Goal: Task Accomplishment & Management: Use online tool/utility

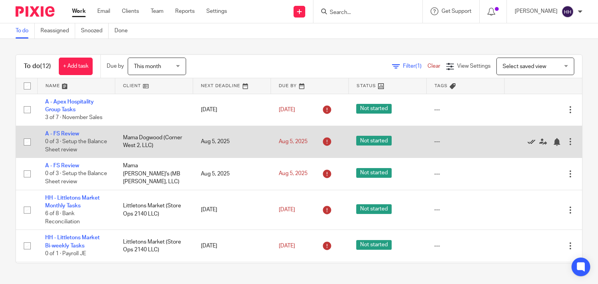
click at [528, 139] on icon at bounding box center [532, 142] width 8 height 8
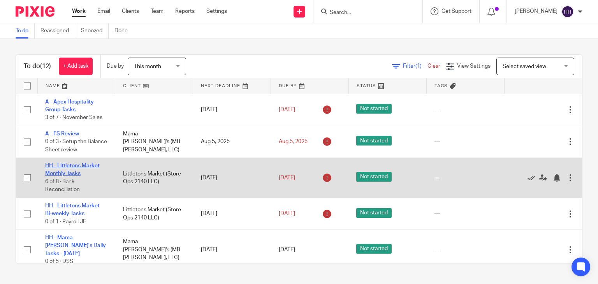
click at [69, 173] on link "HH - Littletons Market Monthly Tasks" at bounding box center [72, 169] width 55 height 13
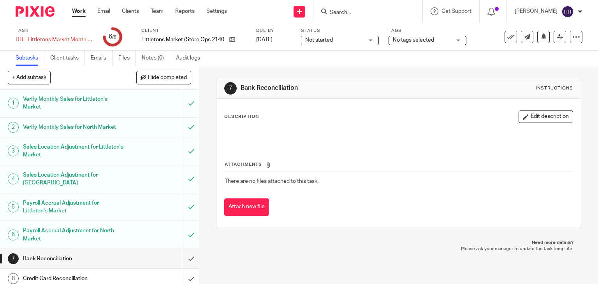
scroll to position [4, 0]
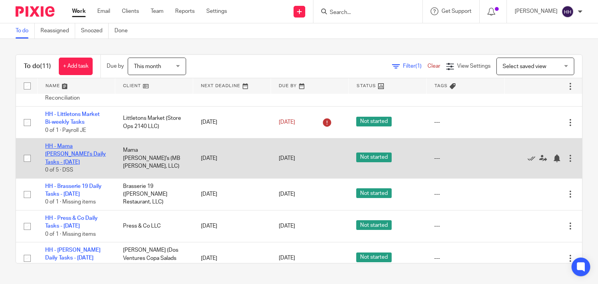
scroll to position [78, 0]
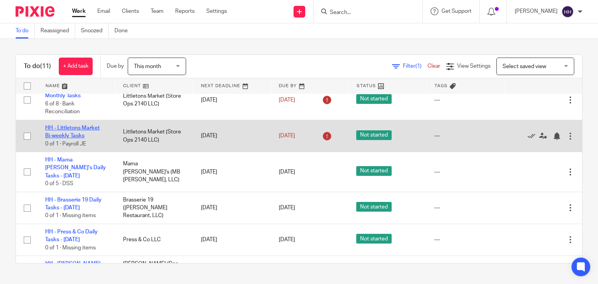
click at [83, 129] on link "HH - Littletons Market Bi-weekly Tasks" at bounding box center [72, 131] width 55 height 13
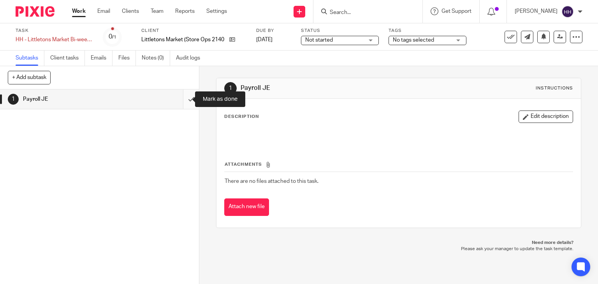
click at [182, 99] on input "submit" at bounding box center [99, 99] width 199 height 19
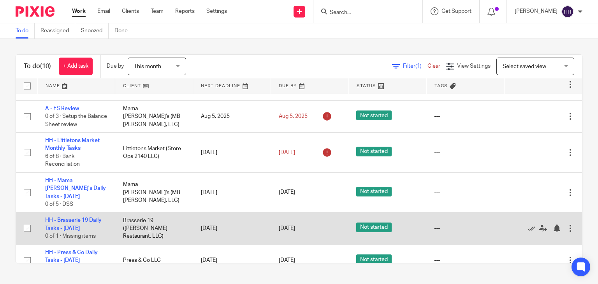
scroll to position [39, 0]
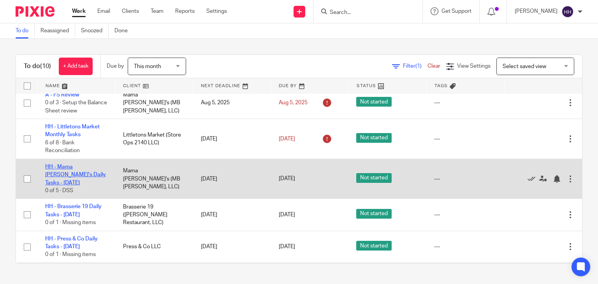
click at [79, 166] on link "HH - Mama [PERSON_NAME]'s Daily Tasks - [DATE]" at bounding box center [75, 174] width 61 height 21
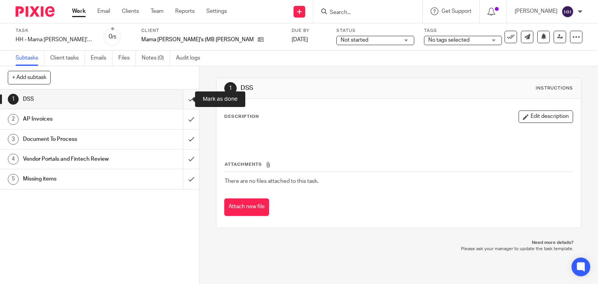
click at [180, 102] on input "submit" at bounding box center [99, 99] width 199 height 19
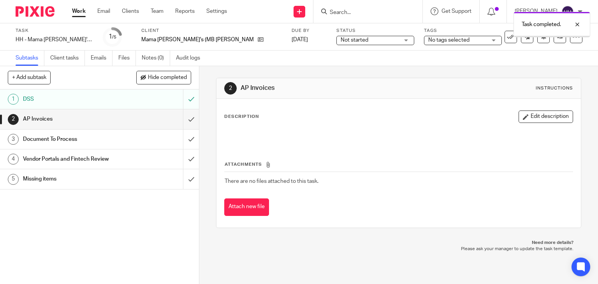
click at [182, 117] on input "submit" at bounding box center [99, 118] width 199 height 19
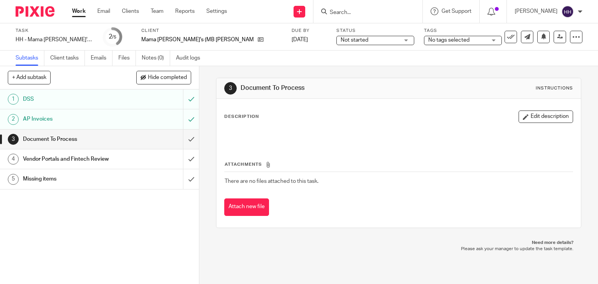
click at [182, 141] on input "submit" at bounding box center [99, 139] width 199 height 19
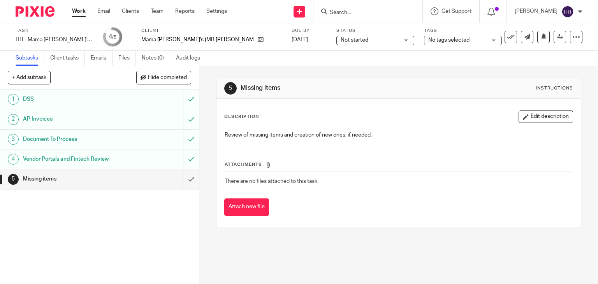
click at [183, 177] on input "submit" at bounding box center [99, 178] width 199 height 19
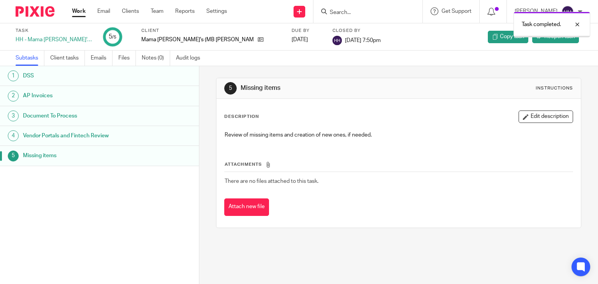
drag, startPoint x: 0, startPoint y: 0, endPoint x: 80, endPoint y: 10, distance: 80.9
click at [80, 10] on link "Work" at bounding box center [79, 11] width 14 height 8
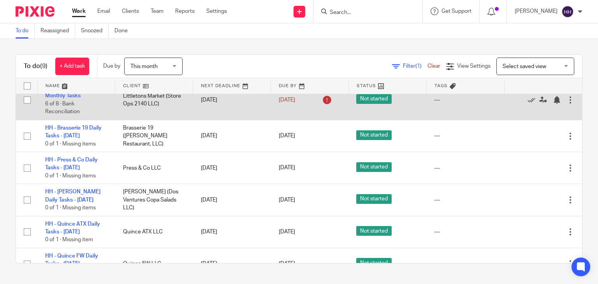
scroll to position [117, 0]
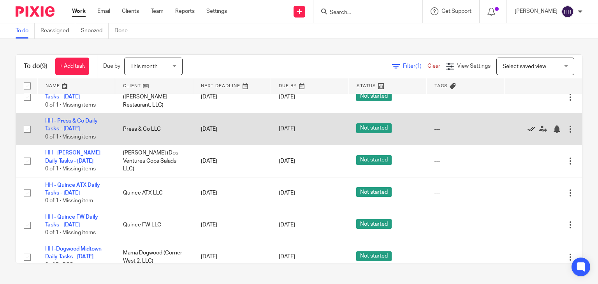
click at [528, 129] on icon at bounding box center [532, 129] width 8 height 8
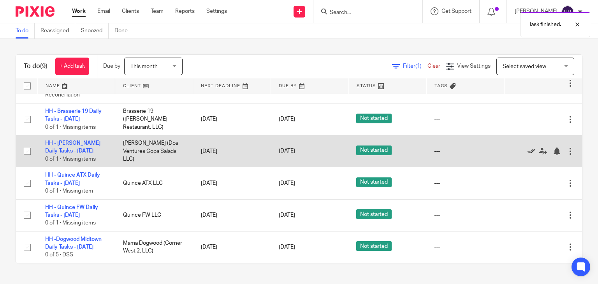
click at [528, 150] on icon at bounding box center [532, 152] width 8 height 8
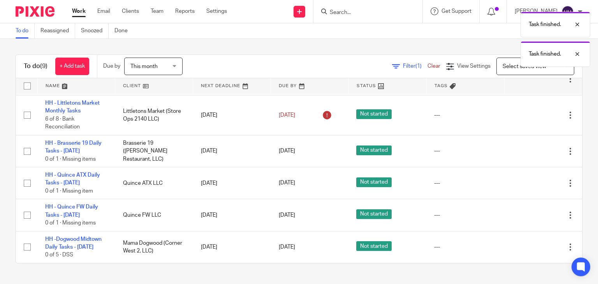
scroll to position [64, 0]
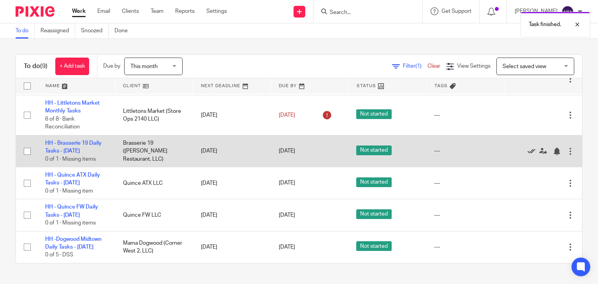
click at [528, 151] on icon at bounding box center [532, 152] width 8 height 8
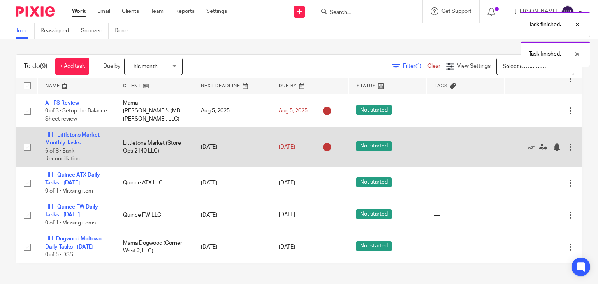
scroll to position [32, 0]
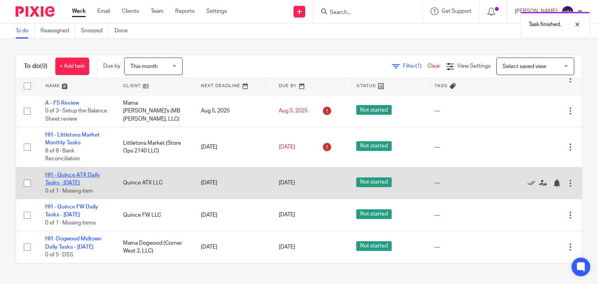
click at [77, 183] on link "HH - Quince ATX Daily Tasks - [DATE]" at bounding box center [72, 179] width 55 height 13
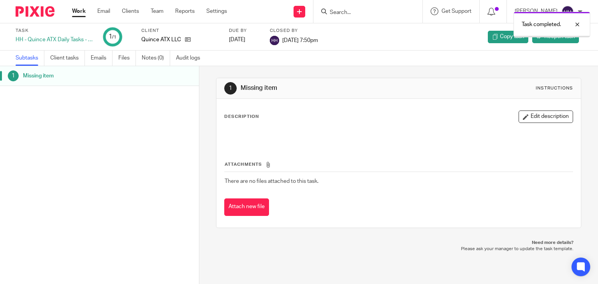
click at [83, 14] on link "Work" at bounding box center [79, 11] width 14 height 8
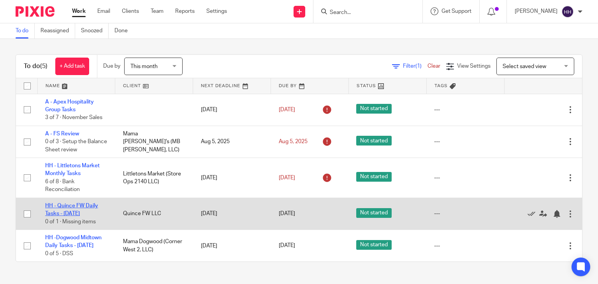
click at [73, 213] on link "HH - Quince FW Daily Tasks - [DATE]" at bounding box center [71, 209] width 53 height 13
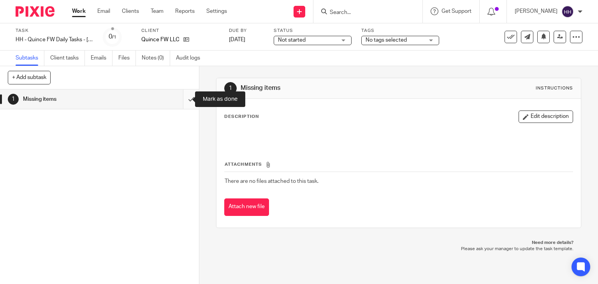
click at [184, 99] on input "submit" at bounding box center [99, 99] width 199 height 19
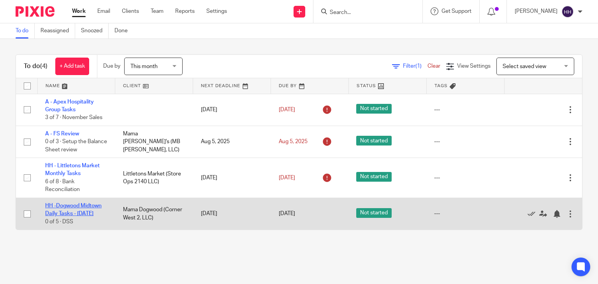
click at [90, 208] on link "HH -Dogwood Midtown Daily Tasks - [DATE]" at bounding box center [73, 209] width 56 height 13
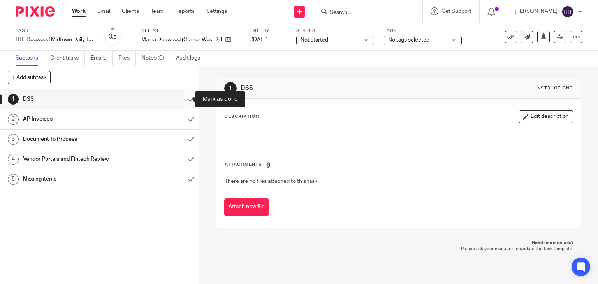
click at [184, 100] on input "submit" at bounding box center [99, 99] width 199 height 19
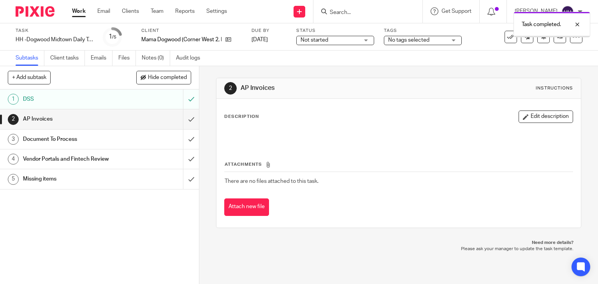
click at [184, 116] on input "submit" at bounding box center [99, 118] width 199 height 19
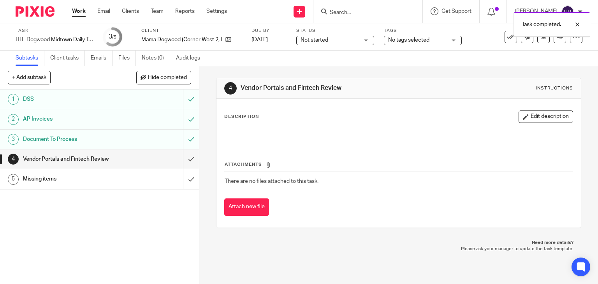
click at [182, 159] on input "submit" at bounding box center [99, 159] width 199 height 19
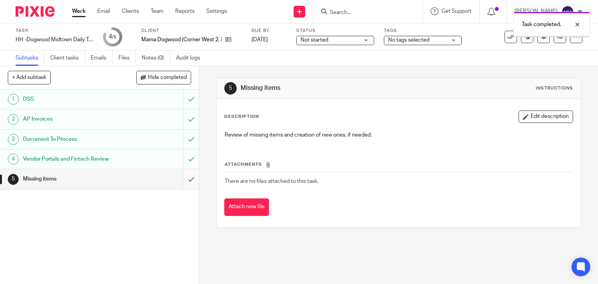
click at [185, 183] on input "submit" at bounding box center [99, 178] width 199 height 19
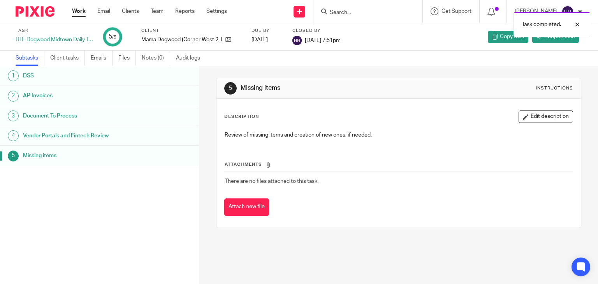
click at [78, 15] on link "Work" at bounding box center [79, 11] width 14 height 8
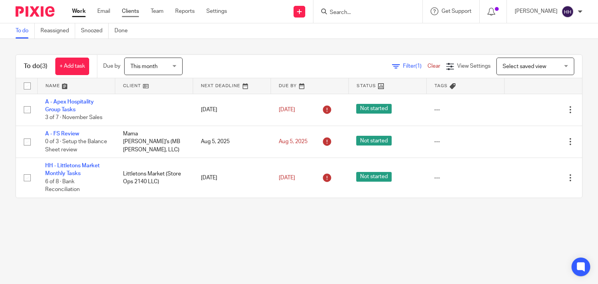
click at [136, 13] on link "Clients" at bounding box center [130, 11] width 17 height 8
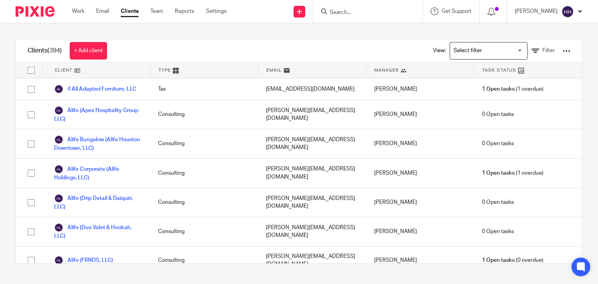
click at [213, 15] on link "Settings" at bounding box center [216, 11] width 21 height 8
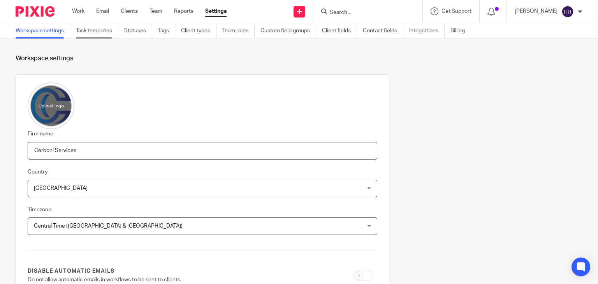
click at [86, 35] on link "Task templates" at bounding box center [97, 30] width 42 height 15
click at [100, 34] on link "Task templates" at bounding box center [97, 30] width 42 height 15
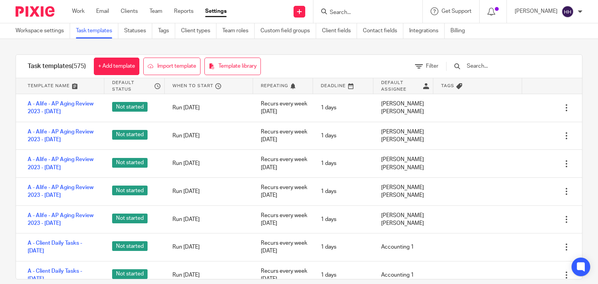
click at [502, 69] on input "text" at bounding box center [511, 66] width 91 height 9
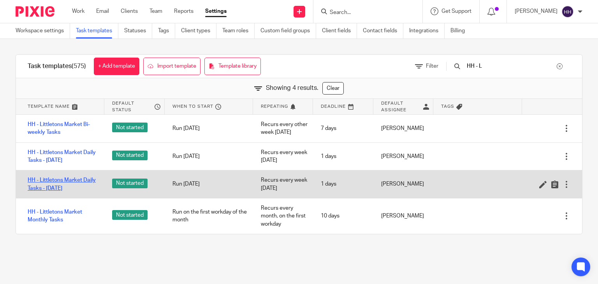
type input "HH - L"
click at [86, 187] on link "HH - Littletons Market Daily Tasks - [DATE]" at bounding box center [62, 184] width 69 height 16
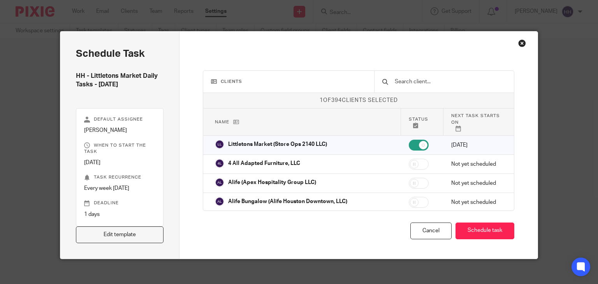
click at [518, 46] on div "Close this dialog window" at bounding box center [522, 43] width 8 height 8
click at [521, 44] on div "Close this dialog window" at bounding box center [522, 43] width 8 height 8
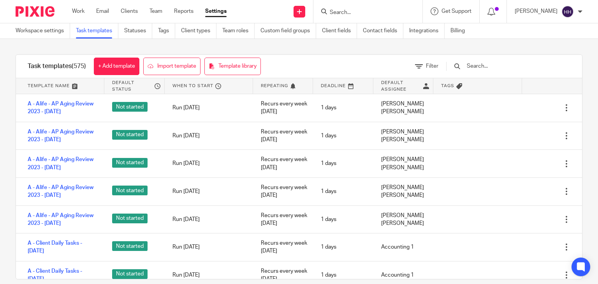
click at [488, 64] on input "text" at bounding box center [511, 66] width 91 height 9
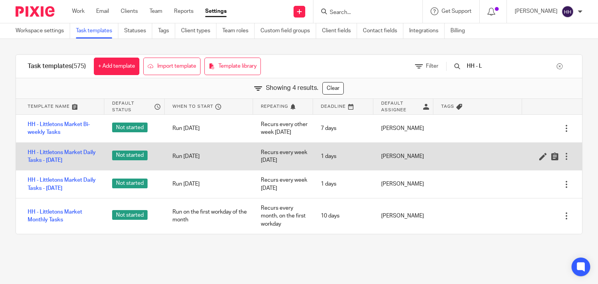
type input "HH - L"
click at [563, 153] on div at bounding box center [567, 157] width 8 height 8
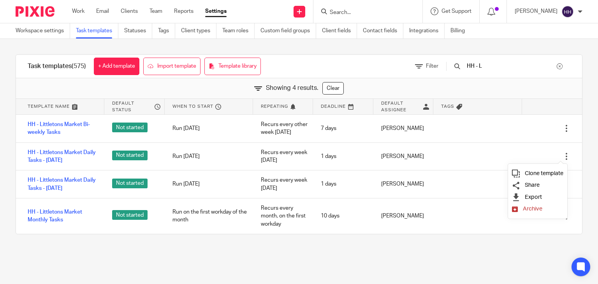
click at [548, 172] on span "Clone template" at bounding box center [544, 174] width 39 height 6
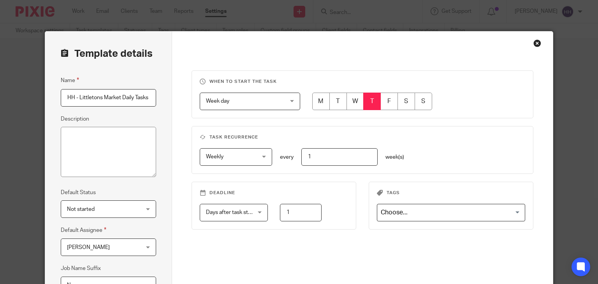
scroll to position [0, 58]
drag, startPoint x: 93, startPoint y: 96, endPoint x: 214, endPoint y: 97, distance: 120.4
click at [214, 97] on div "Template details Name HH - Littletons Market Daily Tasks - [DATE] Description D…" at bounding box center [299, 199] width 508 height 335
type input "HH - Littletons Market Daily Tasks - [DATE]"
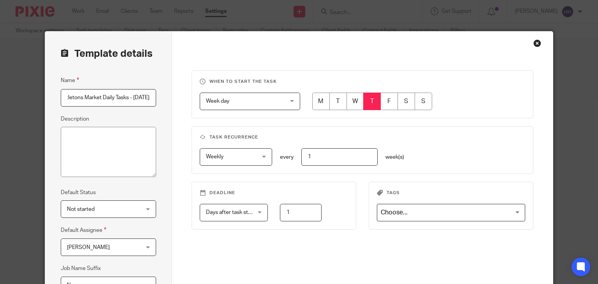
scroll to position [0, 0]
click at [348, 101] on input "radio" at bounding box center [356, 102] width 18 height 18
radio input "true"
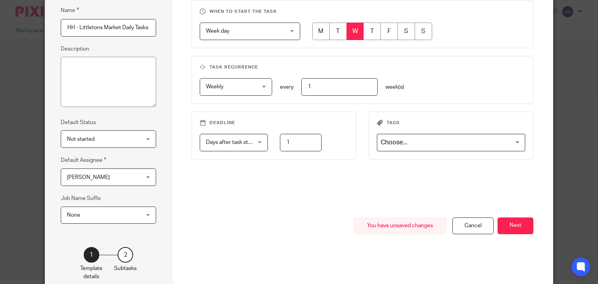
scroll to position [78, 0]
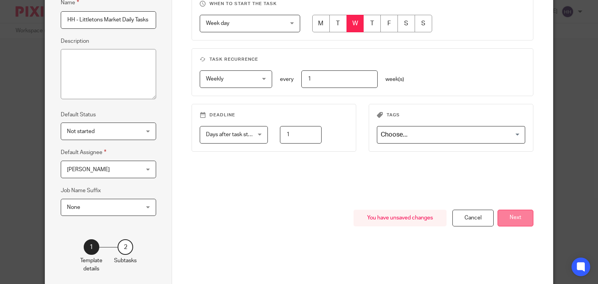
click at [501, 215] on button "Next" at bounding box center [516, 218] width 36 height 17
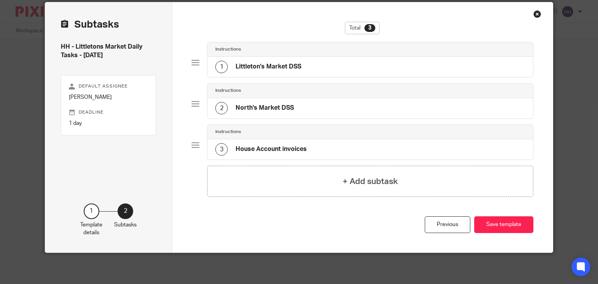
scroll to position [28, 0]
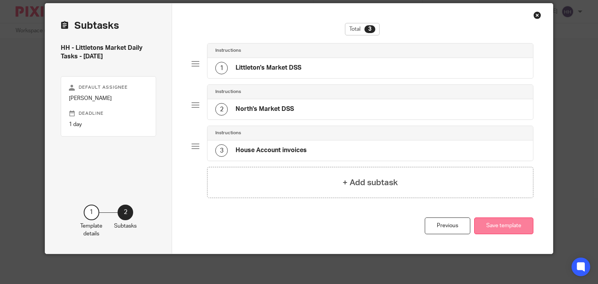
click at [494, 223] on button "Save template" at bounding box center [503, 226] width 59 height 17
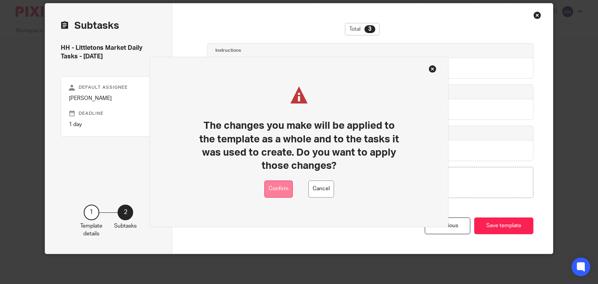
click at [280, 188] on button "Confirm" at bounding box center [279, 190] width 28 height 18
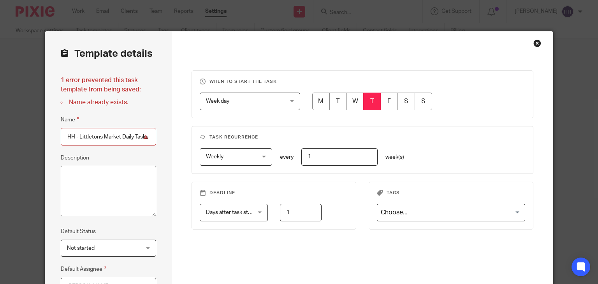
scroll to position [0, 33]
click at [132, 138] on input "HH - Littletons Market Daily Tasks - [DATE]" at bounding box center [108, 137] width 95 height 18
click at [138, 139] on input "HH - Littletons Market Daily Tasks - [DATE]" at bounding box center [108, 137] width 95 height 18
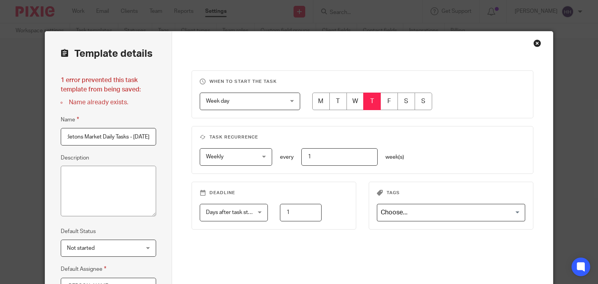
click at [138, 139] on input "HH - Littletons Market Daily Tasks - [DATE]" at bounding box center [108, 137] width 95 height 18
type input "HH - Littletons Market Daily Tasks - [DATE]"
click at [330, 93] on input "radio" at bounding box center [339, 102] width 18 height 18
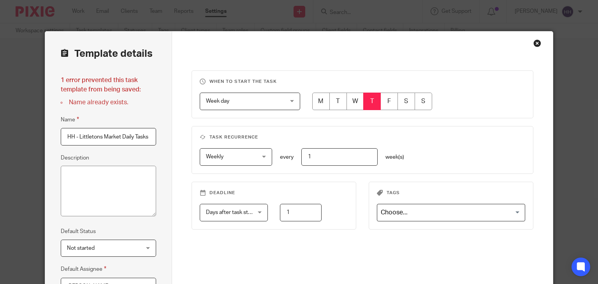
radio input "true"
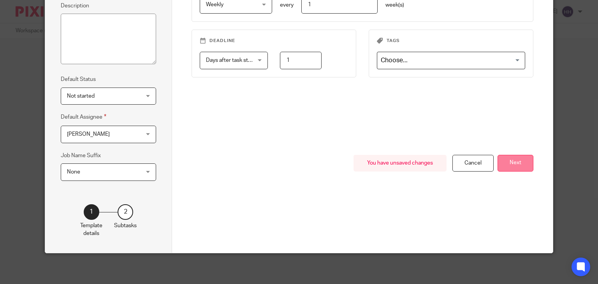
click at [528, 161] on button "Next" at bounding box center [516, 163] width 36 height 17
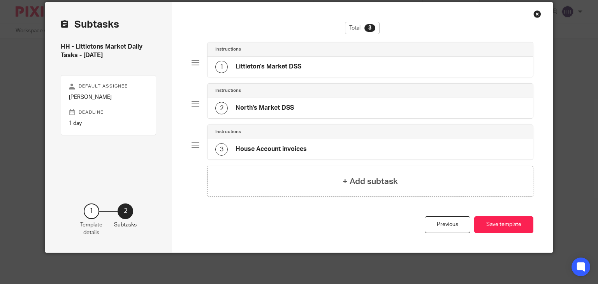
scroll to position [28, 0]
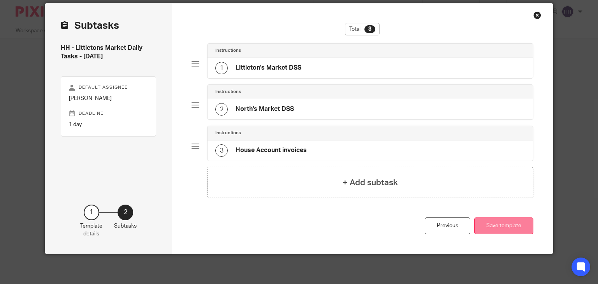
click at [509, 224] on button "Save template" at bounding box center [503, 226] width 59 height 17
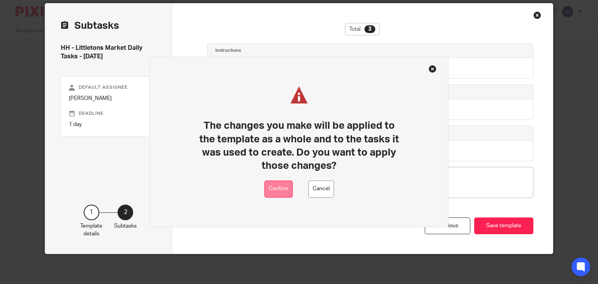
click at [268, 190] on button "Confirm" at bounding box center [279, 190] width 28 height 18
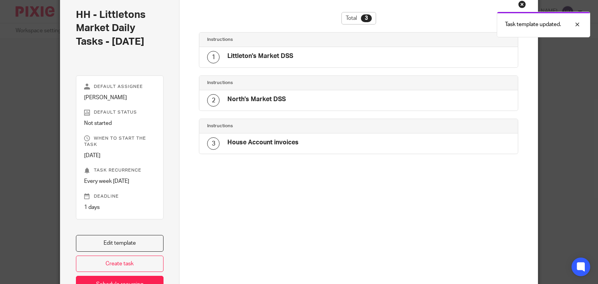
scroll to position [84, 0]
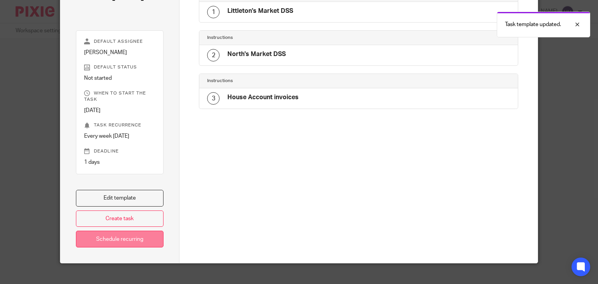
click at [115, 235] on link "Schedule recurring" at bounding box center [120, 239] width 88 height 17
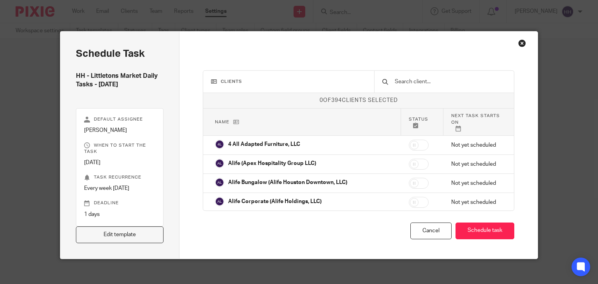
click at [424, 83] on input "text" at bounding box center [450, 82] width 113 height 9
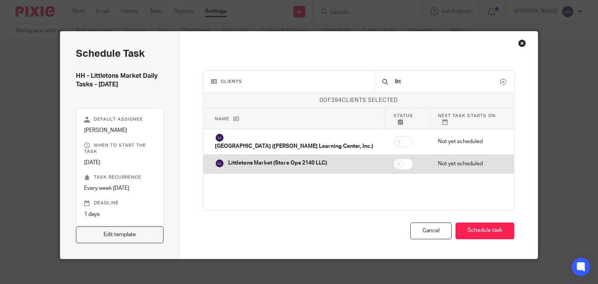
type input "litt"
click at [404, 165] on input "checkbox" at bounding box center [403, 164] width 20 height 11
checkbox input "true"
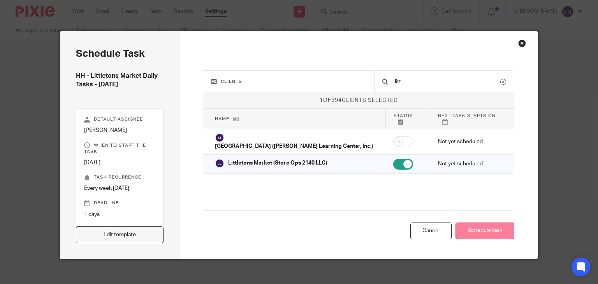
click at [479, 235] on button "Schedule task" at bounding box center [485, 231] width 59 height 17
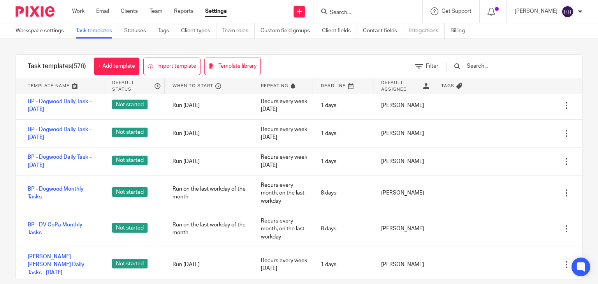
scroll to position [1480, 0]
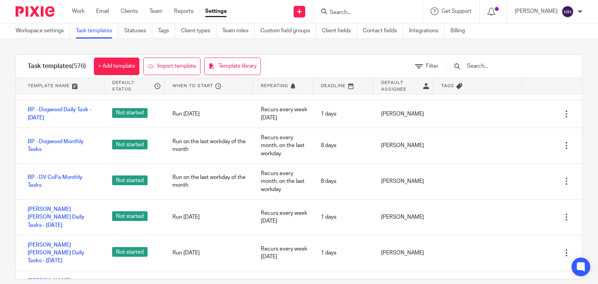
click at [490, 67] on input "text" at bounding box center [511, 66] width 91 height 9
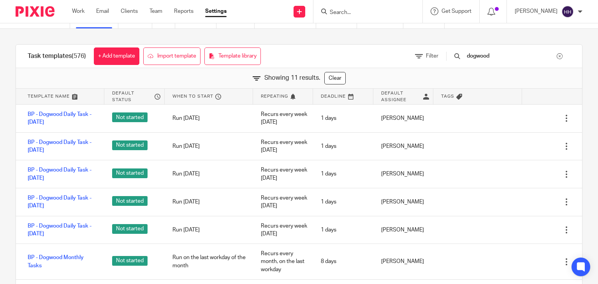
scroll to position [0, 0]
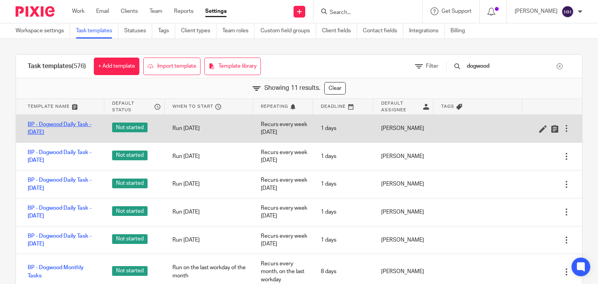
type input "dogwood"
click at [73, 126] on link "BP - Dogwood Daily Task - [DATE]" at bounding box center [62, 129] width 69 height 16
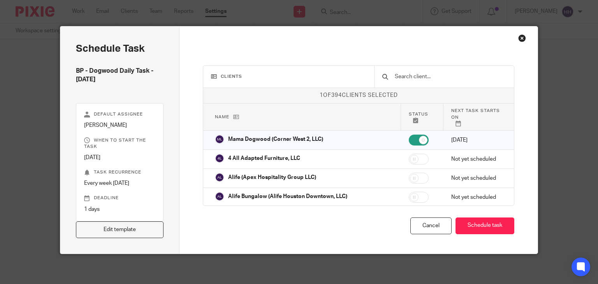
scroll to position [6, 0]
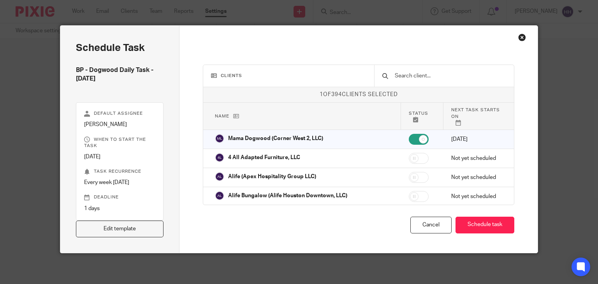
click at [39, 116] on div "Schedule task BP - Dogwood Daily Task - Friday Default assignee Bina Patel When…" at bounding box center [299, 142] width 598 height 284
click at [518, 36] on div "Close this dialog window" at bounding box center [522, 38] width 8 height 8
click at [439, 225] on div "Cancel" at bounding box center [431, 225] width 41 height 17
